Goal: Task Accomplishment & Management: Use online tool/utility

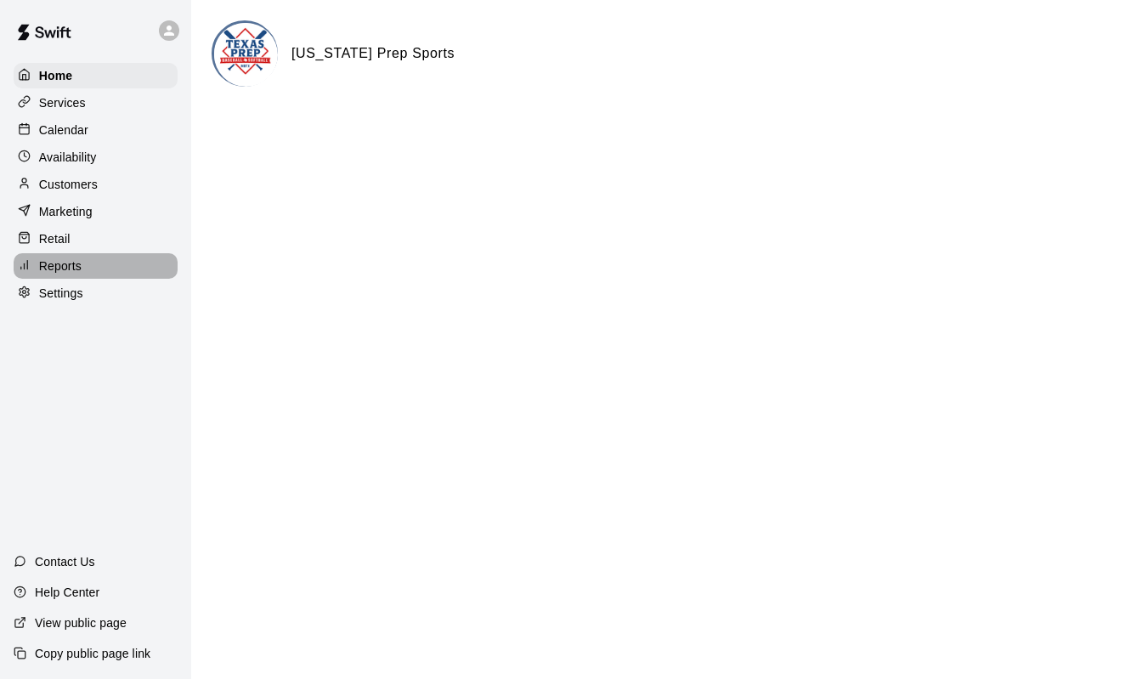
click at [73, 274] on p "Reports" at bounding box center [60, 265] width 42 height 17
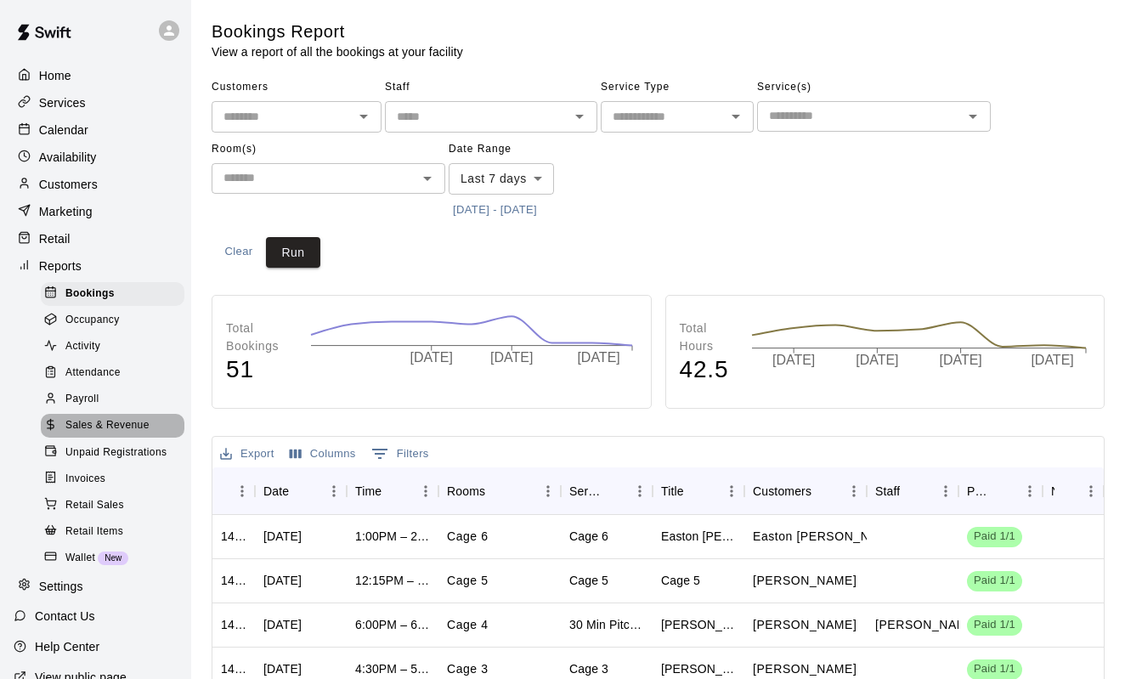
click at [143, 425] on span "Sales & Revenue" at bounding box center [107, 425] width 84 height 17
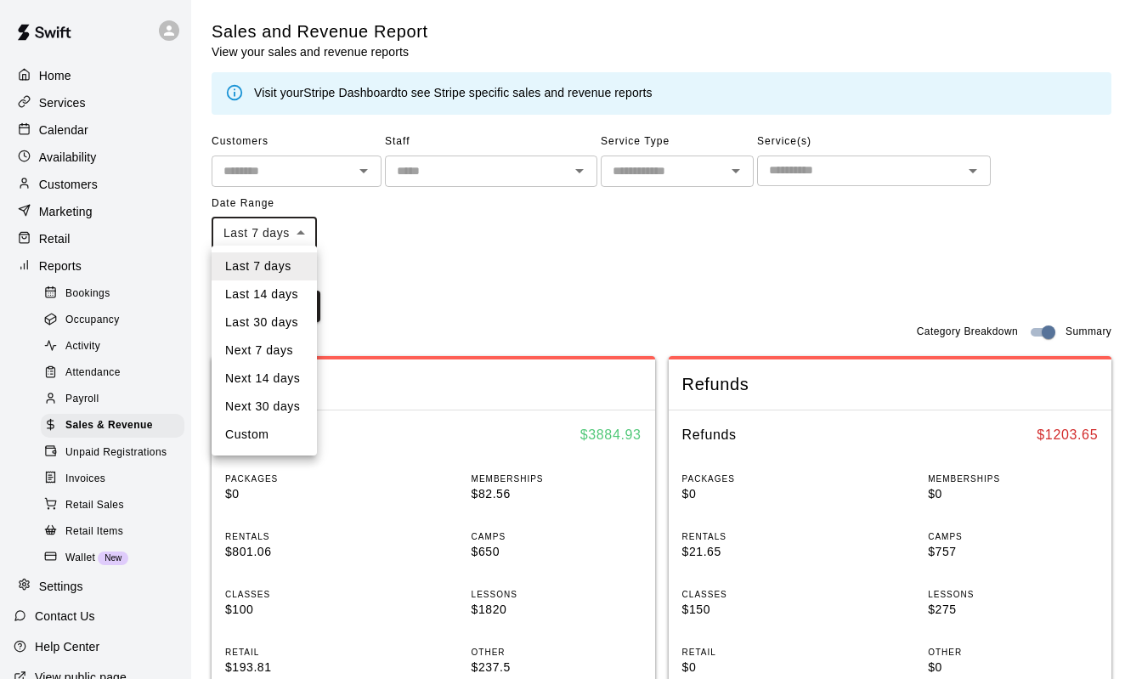
click at [307, 234] on body "Home Services Calendar Availability Customers Marketing Retail Reports Bookings…" at bounding box center [562, 666] width 1125 height 1332
click at [398, 212] on div at bounding box center [562, 339] width 1125 height 679
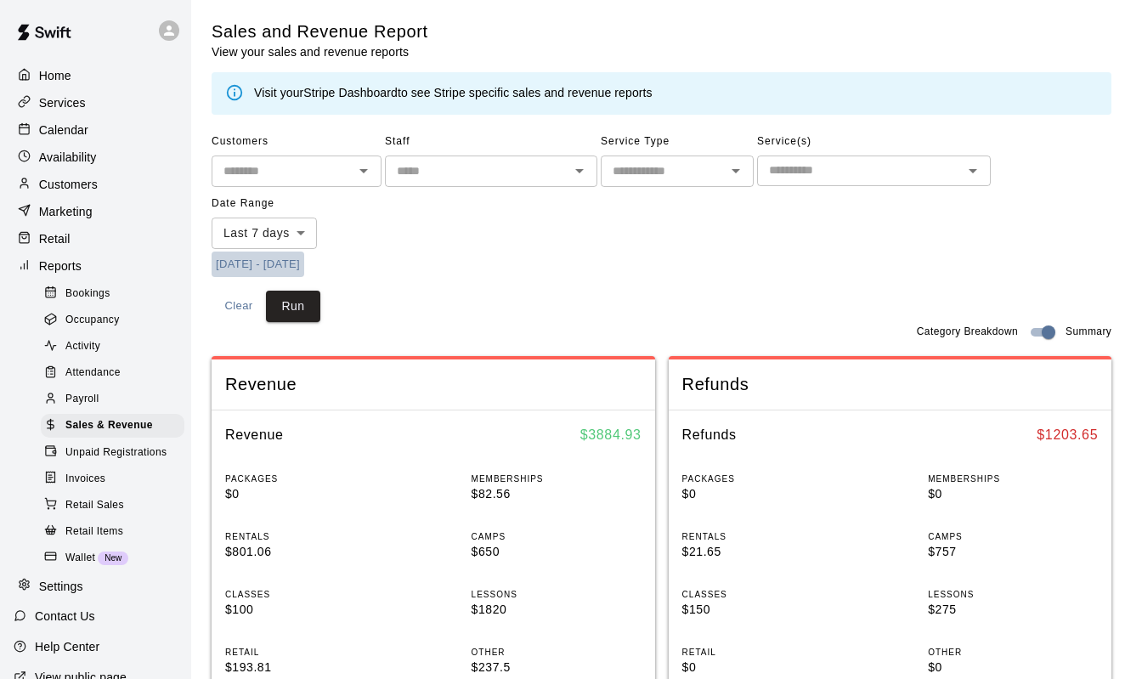
click at [236, 260] on button "[DATE] - [DATE]" at bounding box center [258, 265] width 93 height 26
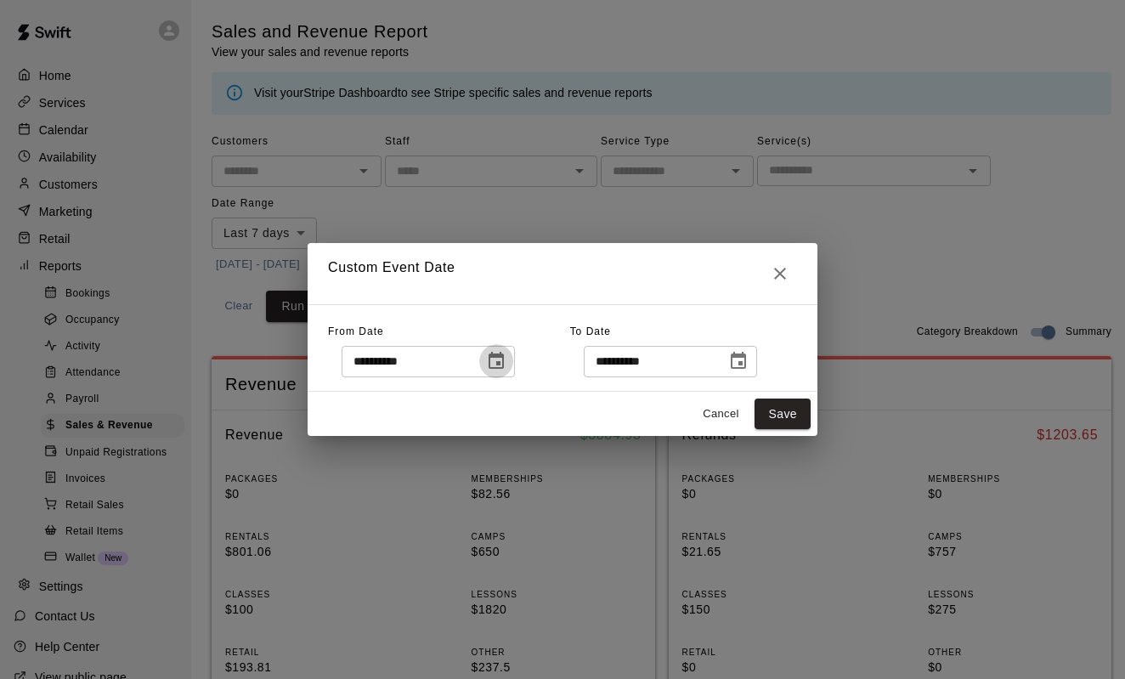
click at [504, 369] on icon "Choose date, selected date is Sep 7, 2025" at bounding box center [496, 360] width 15 height 17
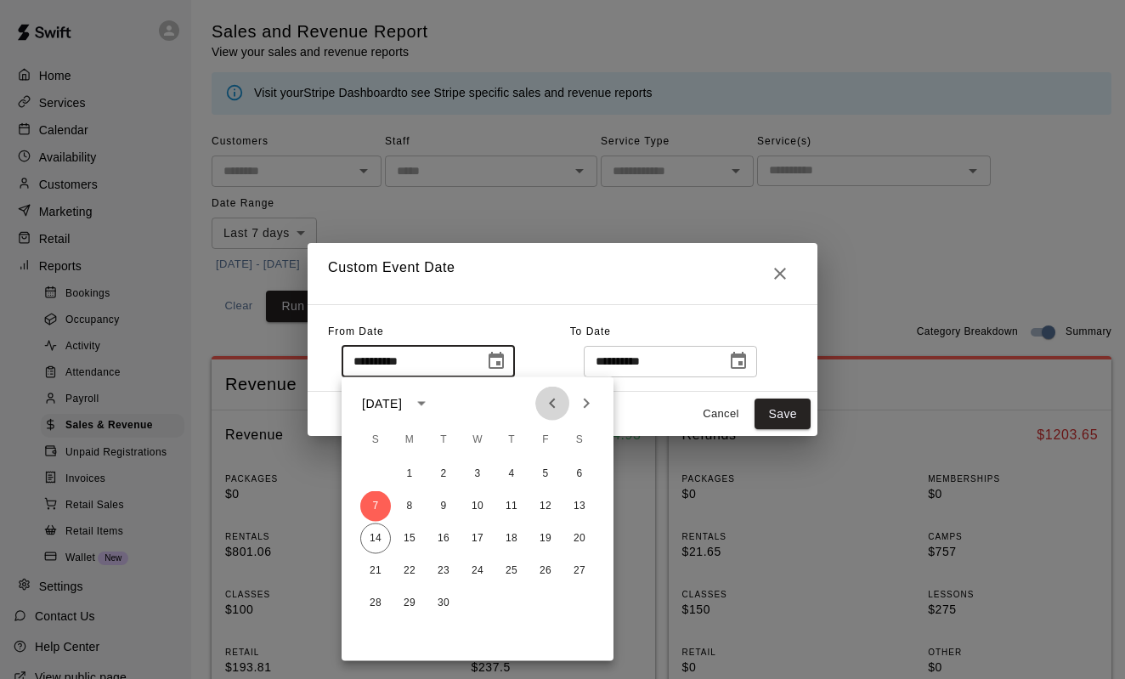
click at [552, 404] on icon "Previous month" at bounding box center [552, 403] width 20 height 20
click at [543, 477] on button "1" at bounding box center [545, 474] width 31 height 31
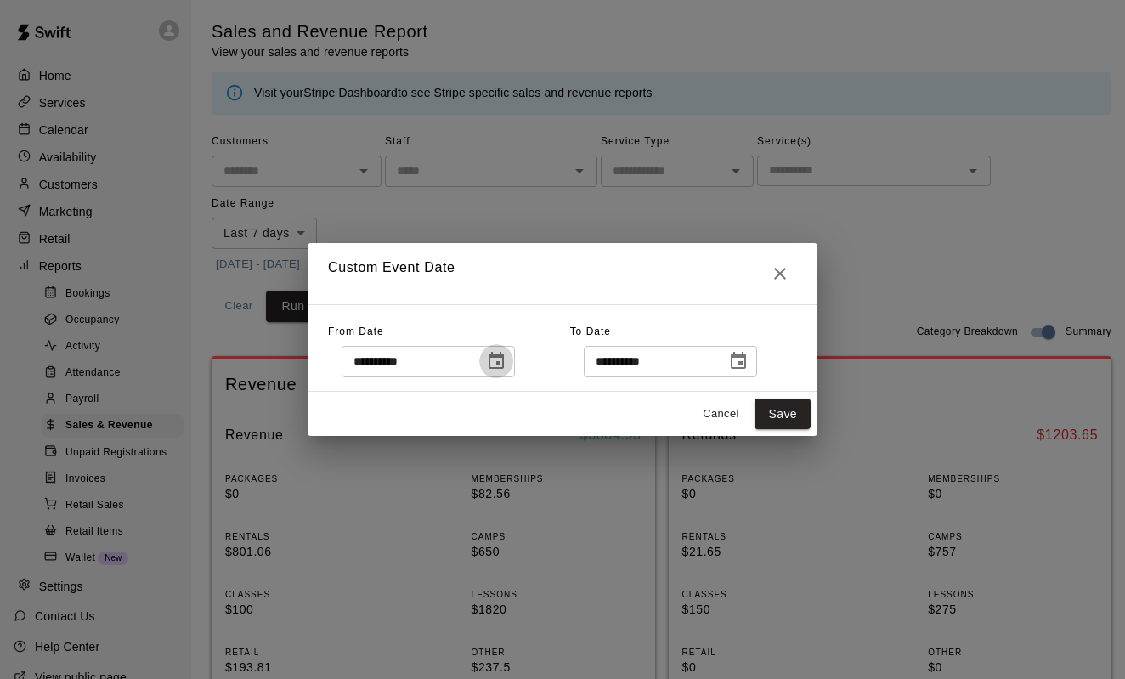
click at [506, 367] on icon "Choose date, selected date is Aug 1, 2025" at bounding box center [496, 361] width 20 height 20
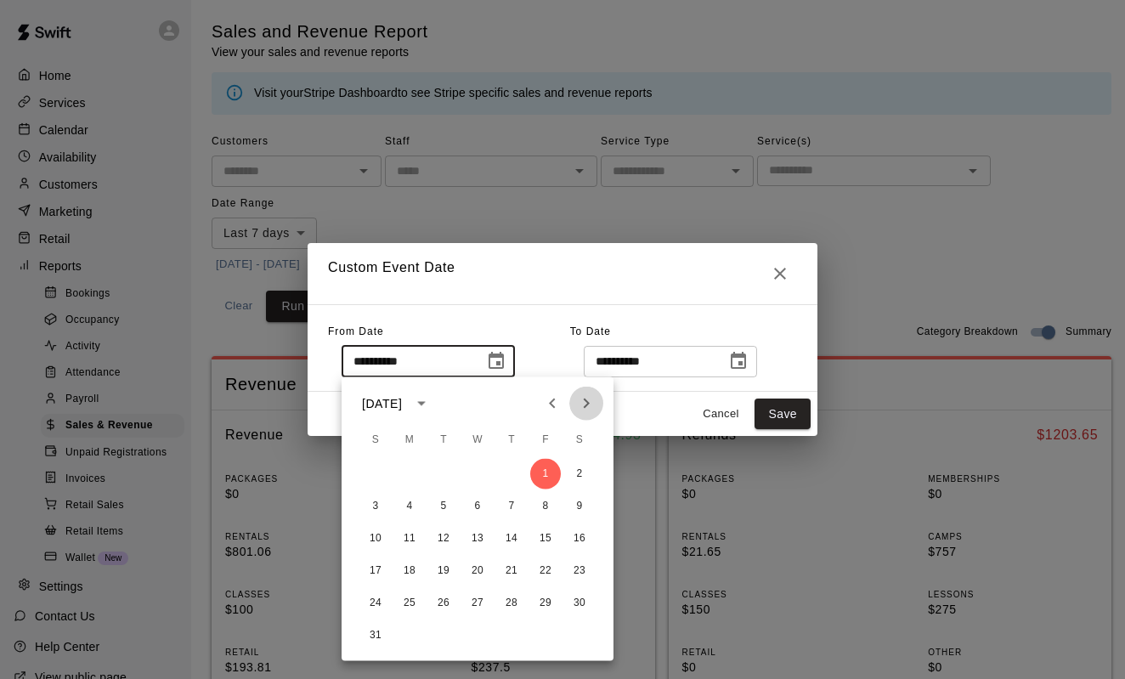
click at [589, 403] on icon "Next month" at bounding box center [587, 404] width 6 height 10
click at [372, 533] on button "14" at bounding box center [375, 538] width 31 height 31
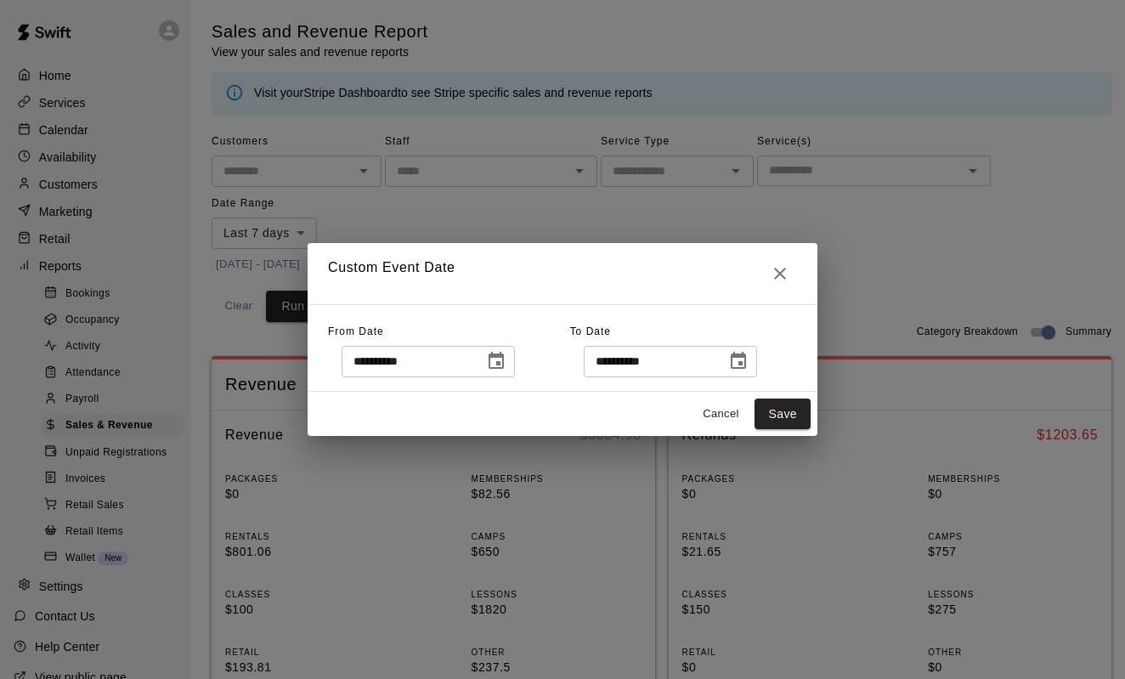
click at [504, 354] on icon "Choose date, selected date is Sep 14, 2025" at bounding box center [496, 360] width 15 height 17
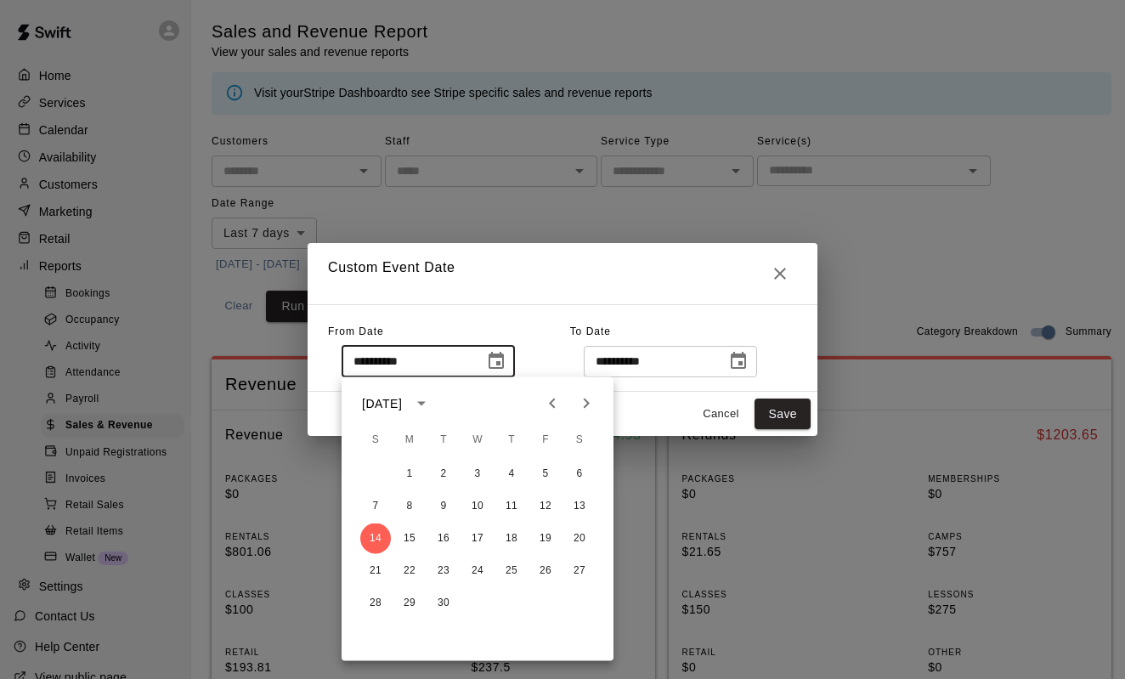
click at [548, 399] on icon "Previous month" at bounding box center [552, 403] width 20 height 20
click at [507, 545] on button "14" at bounding box center [511, 538] width 31 height 31
type input "**********"
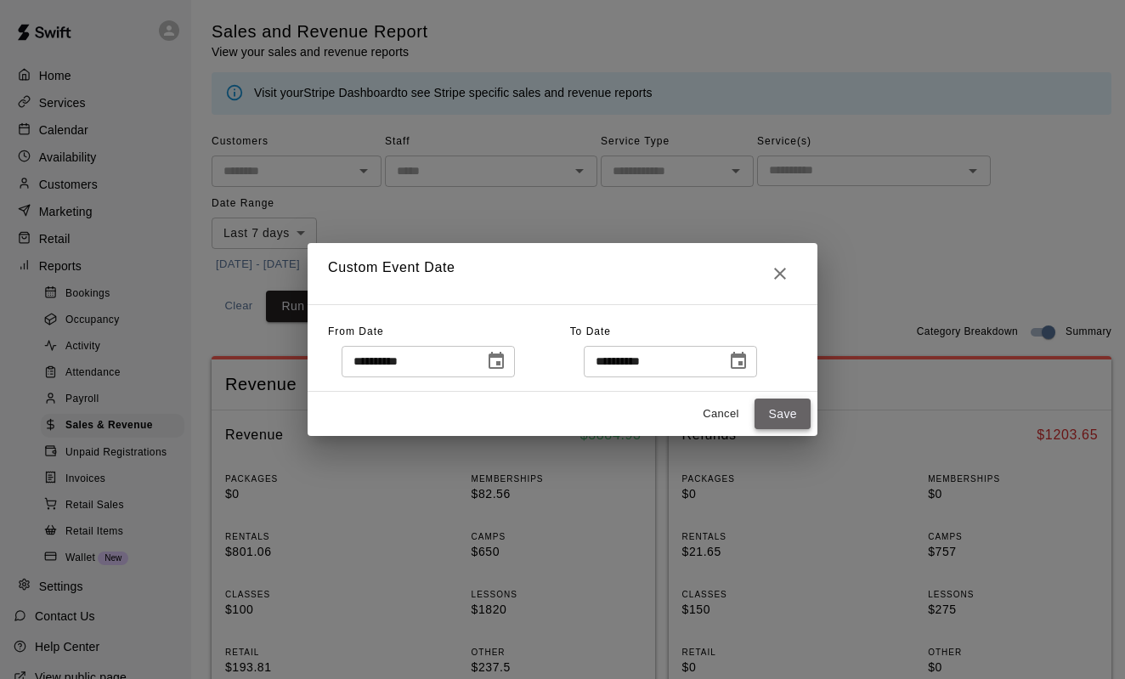
click at [770, 406] on button "Save" at bounding box center [783, 414] width 56 height 31
type input "******"
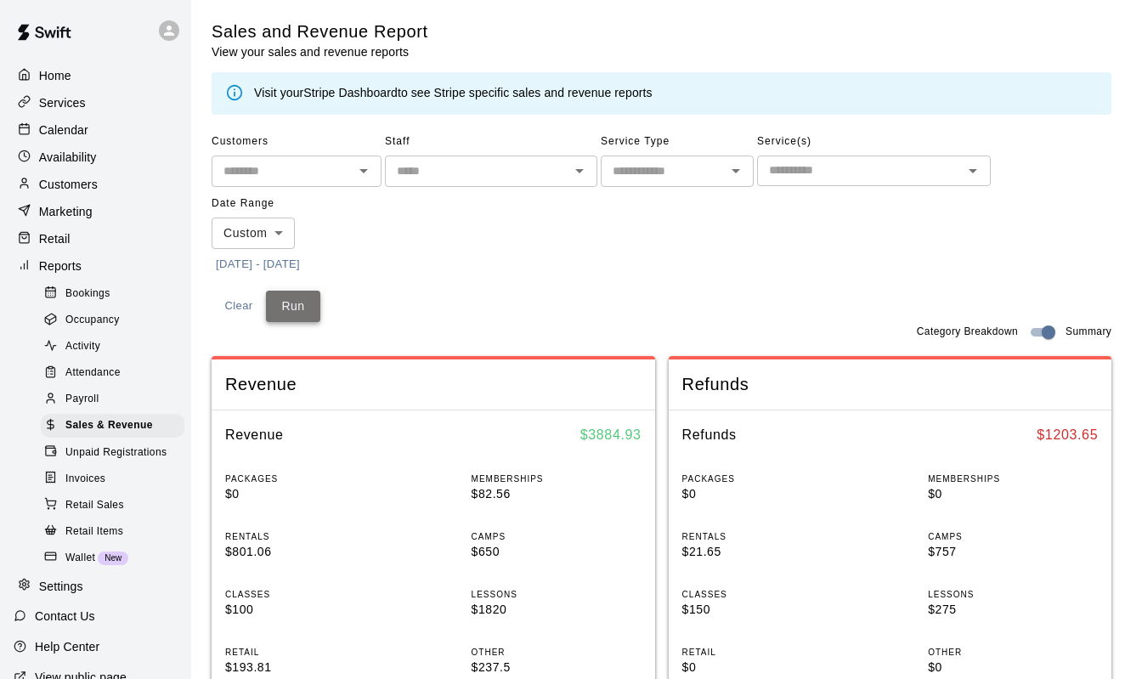
click at [294, 304] on button "Run" at bounding box center [293, 306] width 54 height 31
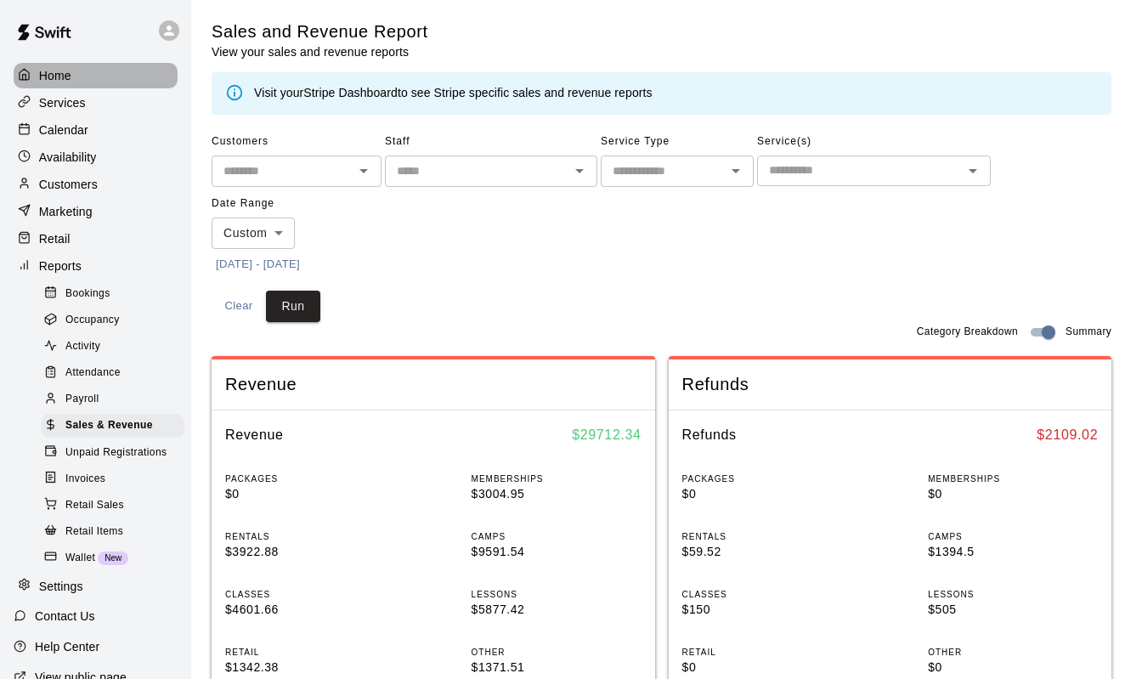
click at [84, 81] on div "Home" at bounding box center [96, 75] width 164 height 25
